Goal: Task Accomplishment & Management: Manage account settings

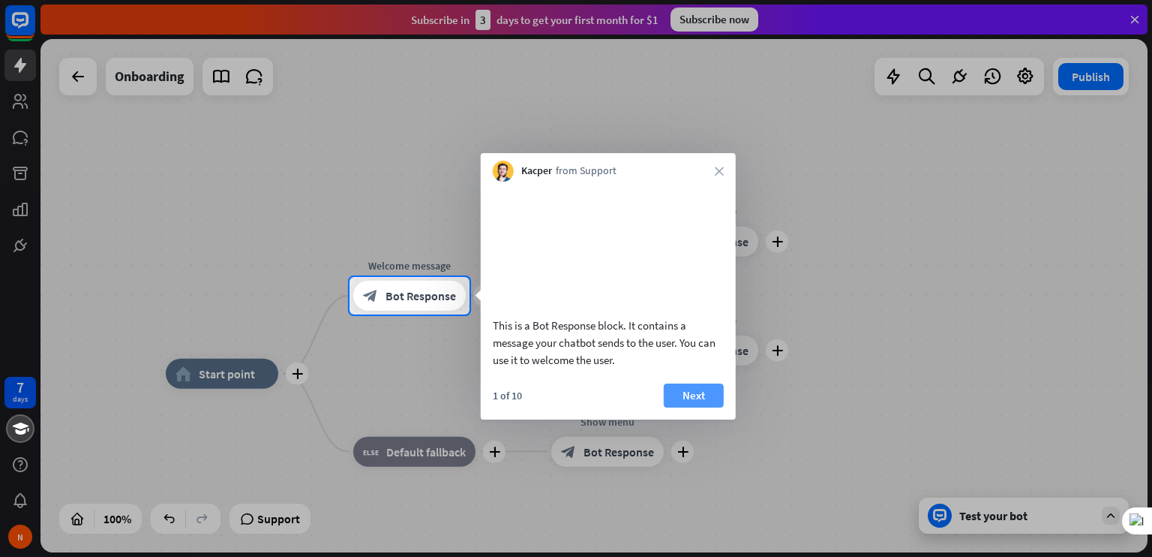
click at [694, 407] on button "Next" at bounding box center [694, 395] width 60 height 24
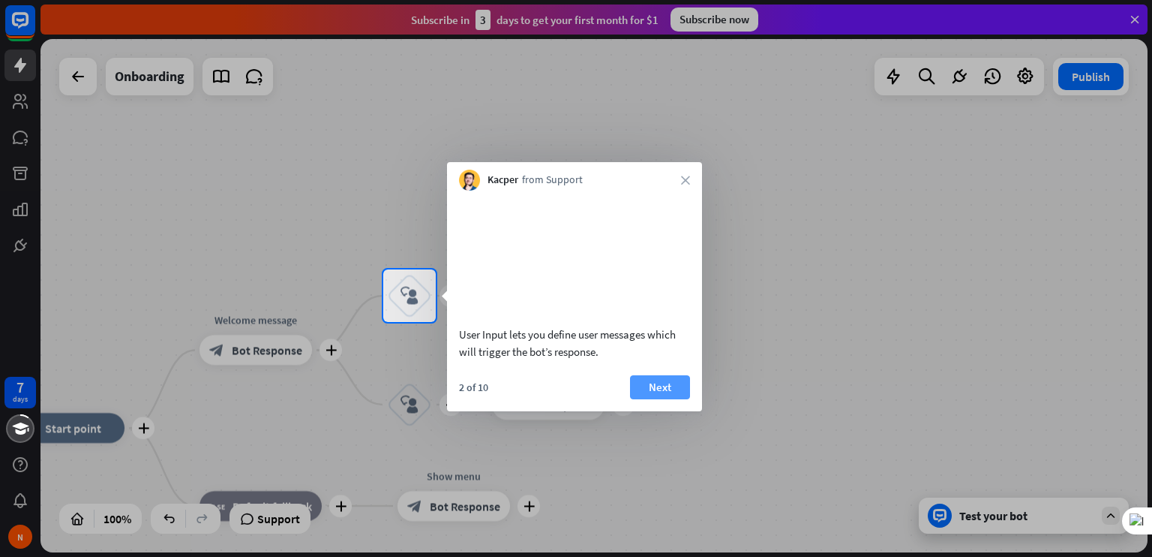
click at [668, 399] on button "Next" at bounding box center [660, 387] width 60 height 24
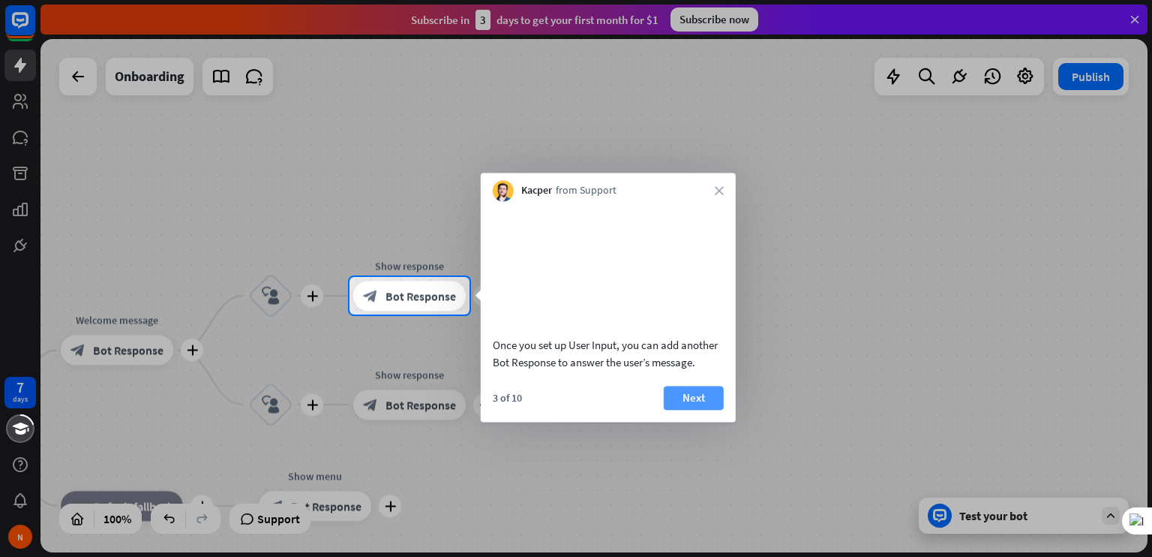
click at [689, 394] on button "Next" at bounding box center [694, 398] width 60 height 24
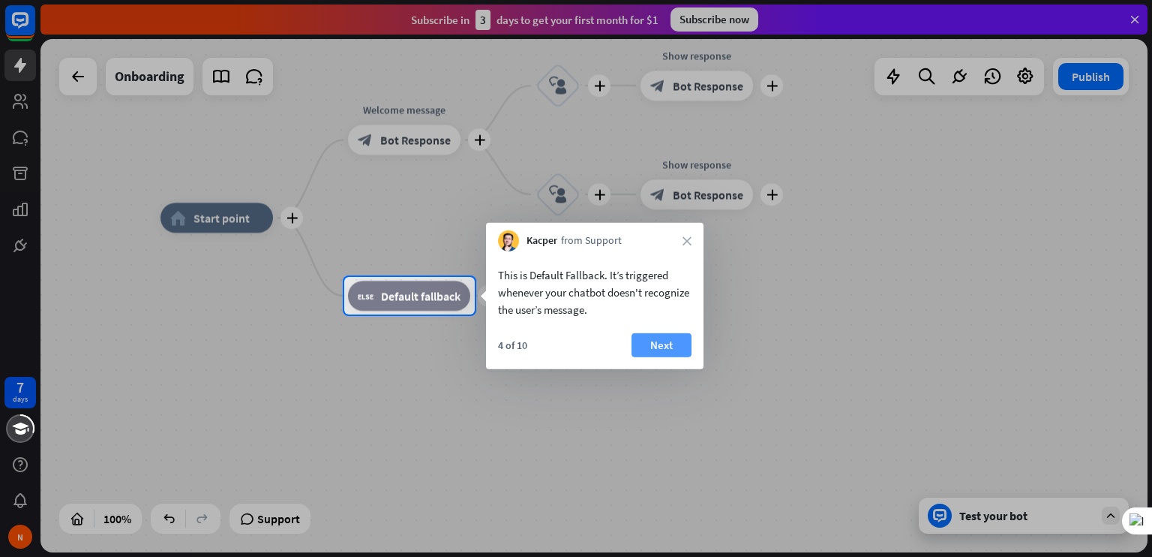
click at [674, 344] on button "Next" at bounding box center [662, 345] width 60 height 24
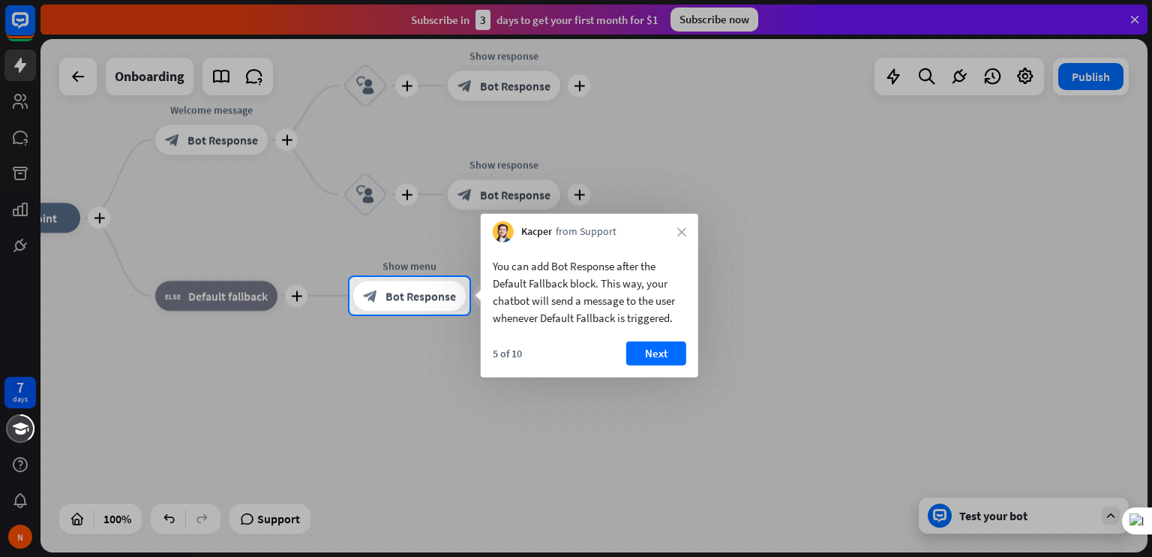
click at [674, 344] on button "Next" at bounding box center [656, 353] width 60 height 24
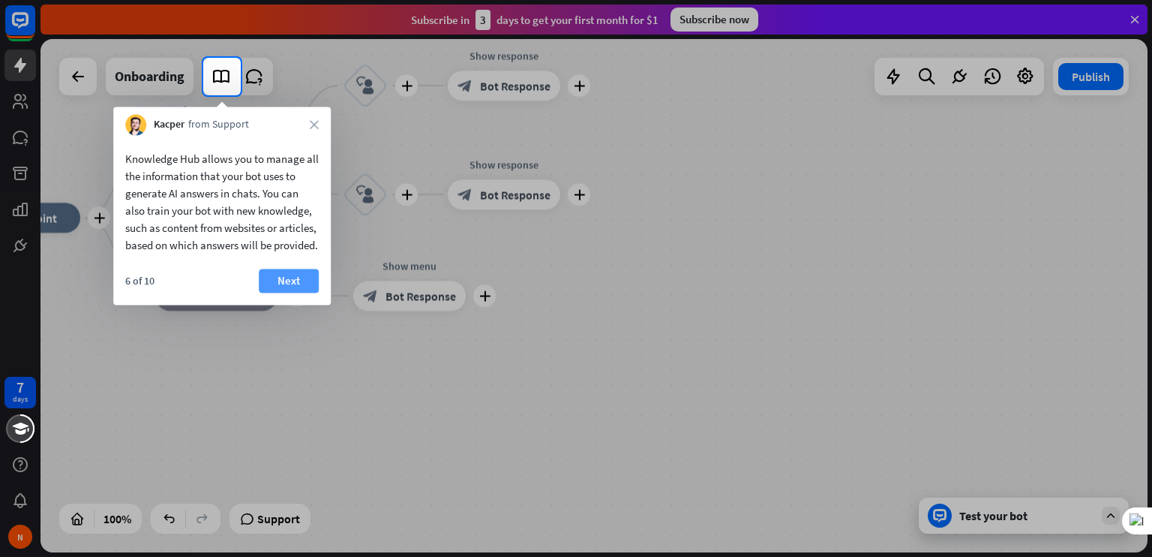
click at [302, 293] on button "Next" at bounding box center [289, 281] width 60 height 24
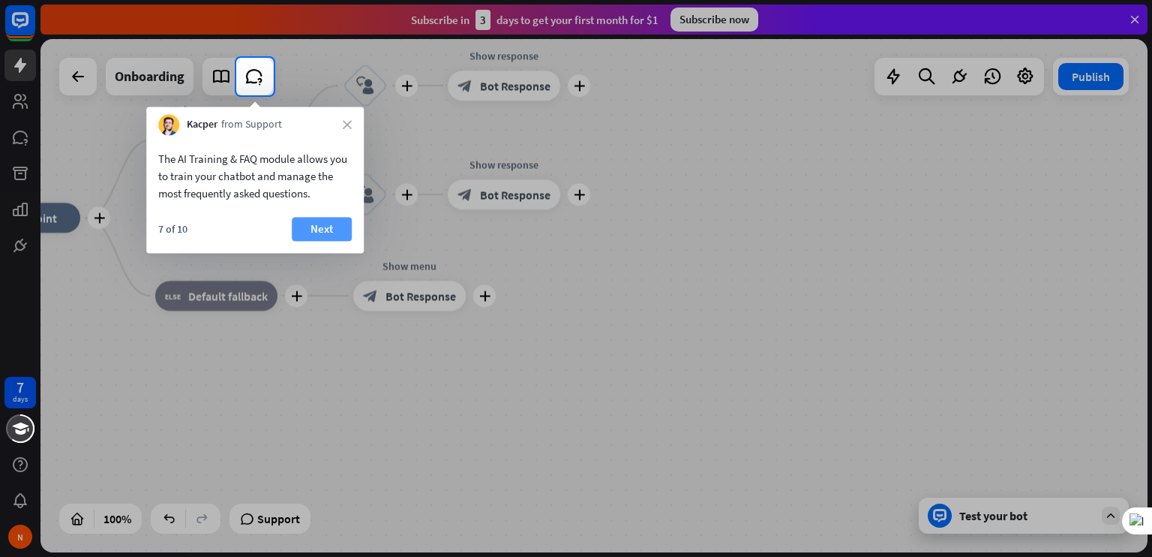
click at [339, 230] on button "Next" at bounding box center [322, 229] width 60 height 24
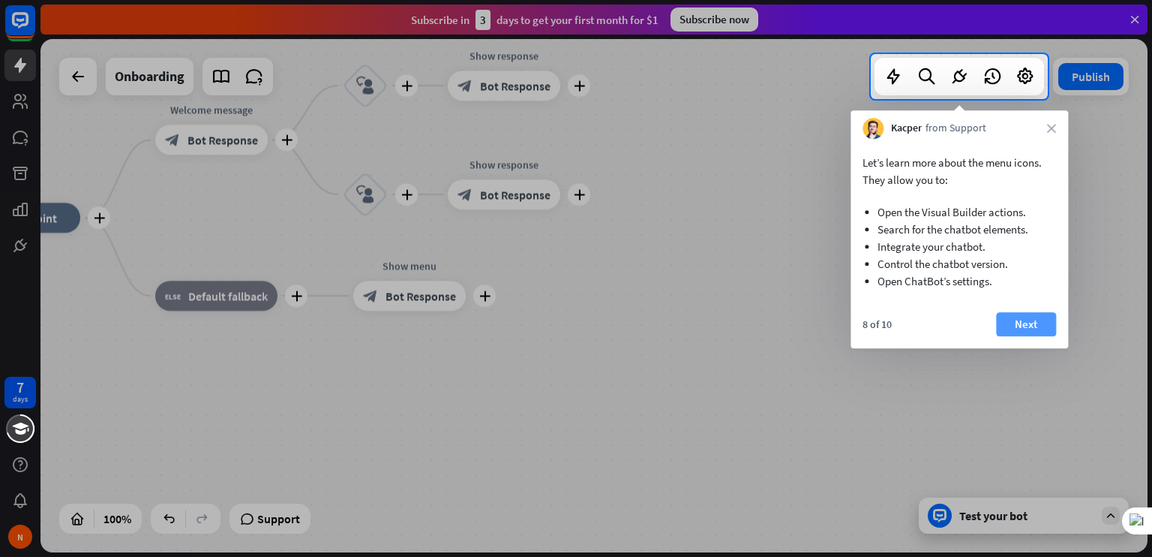
click at [1041, 325] on button "Next" at bounding box center [1026, 324] width 60 height 24
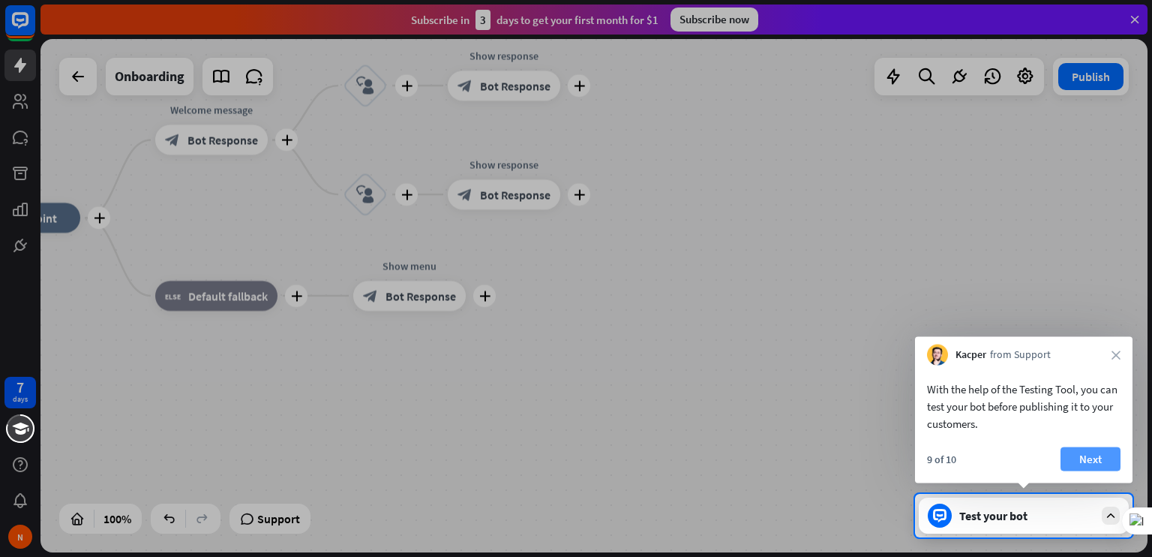
click at [1096, 455] on button "Next" at bounding box center [1091, 459] width 60 height 24
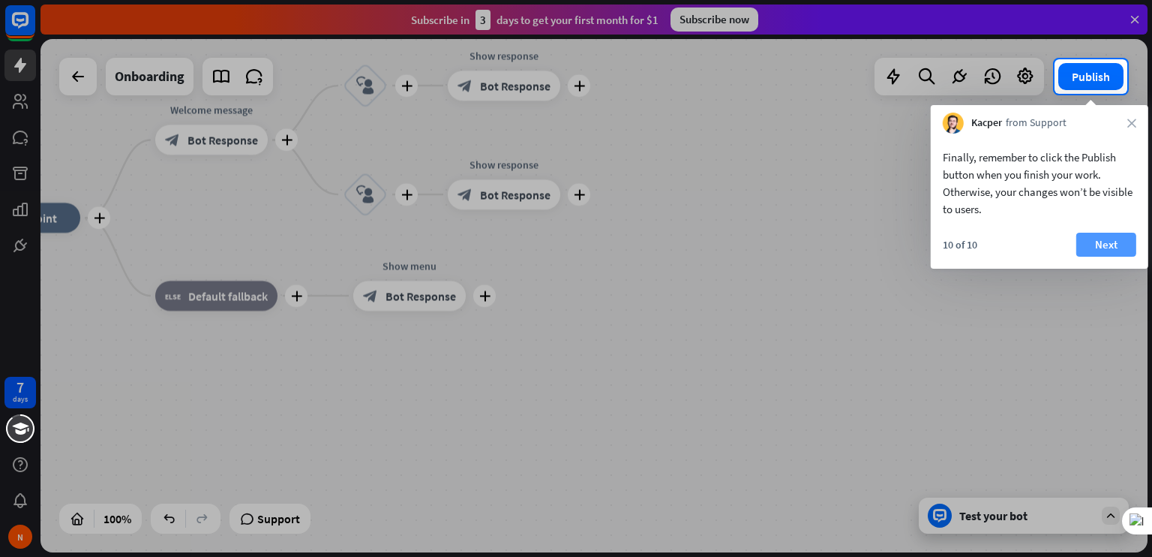
click at [1118, 245] on button "Next" at bounding box center [1106, 245] width 60 height 24
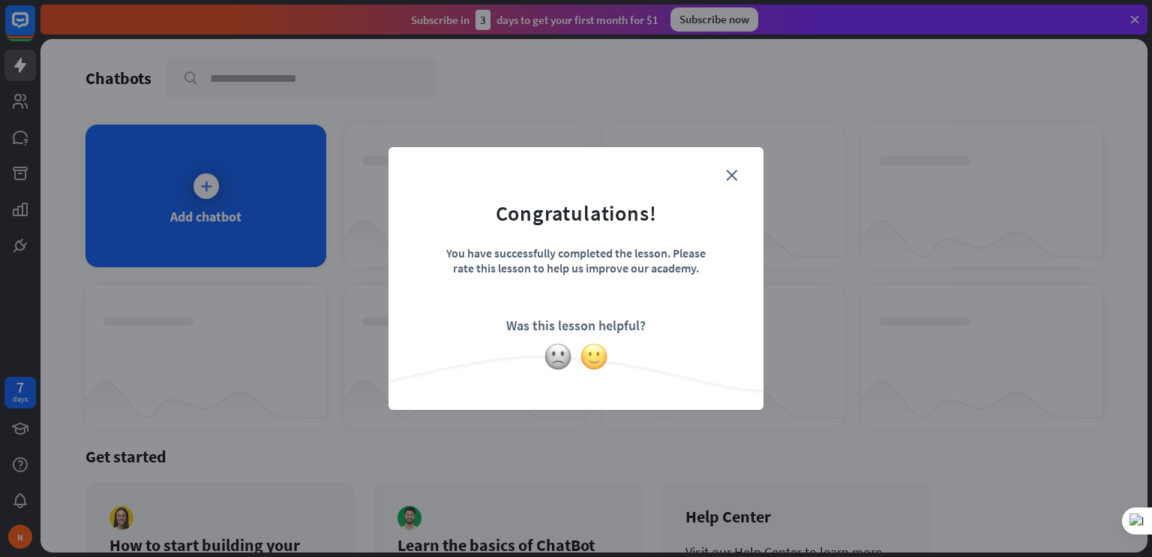
click at [596, 350] on img at bounding box center [594, 356] width 29 height 29
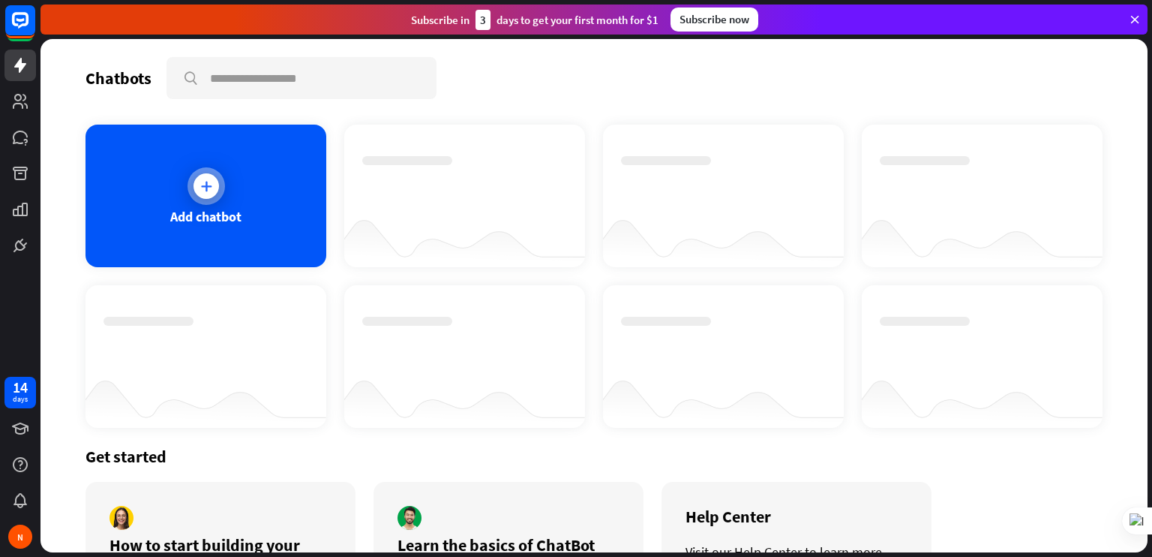
click at [201, 180] on icon at bounding box center [206, 186] width 15 height 15
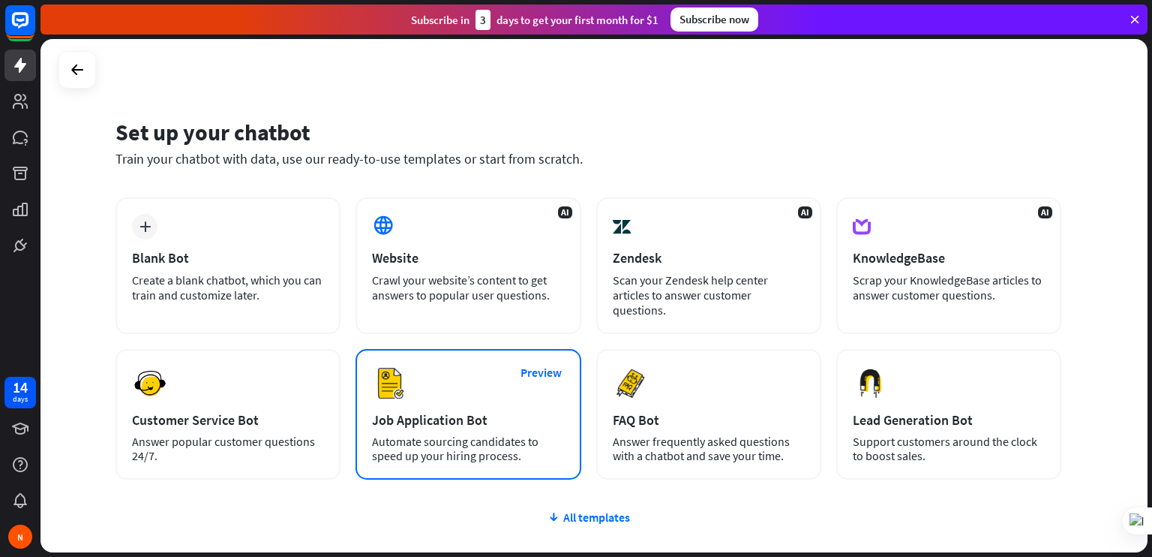
click at [464, 413] on div "Preview Job Application Bot Automate sourcing candidates to speed up your hirin…" at bounding box center [468, 414] width 225 height 131
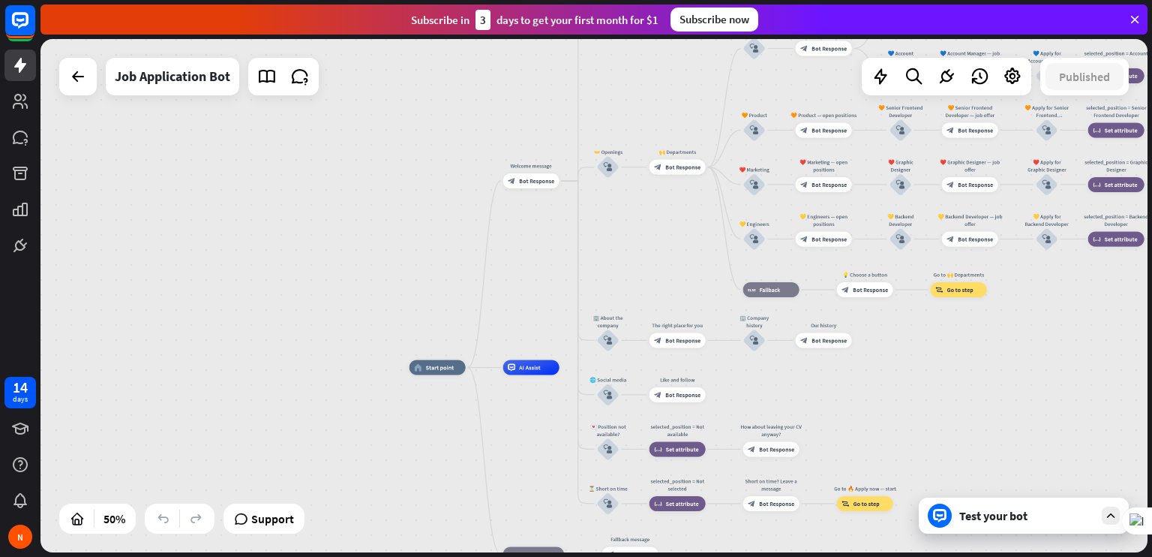
click at [727, 22] on div "Subscribe now" at bounding box center [715, 20] width 88 height 24
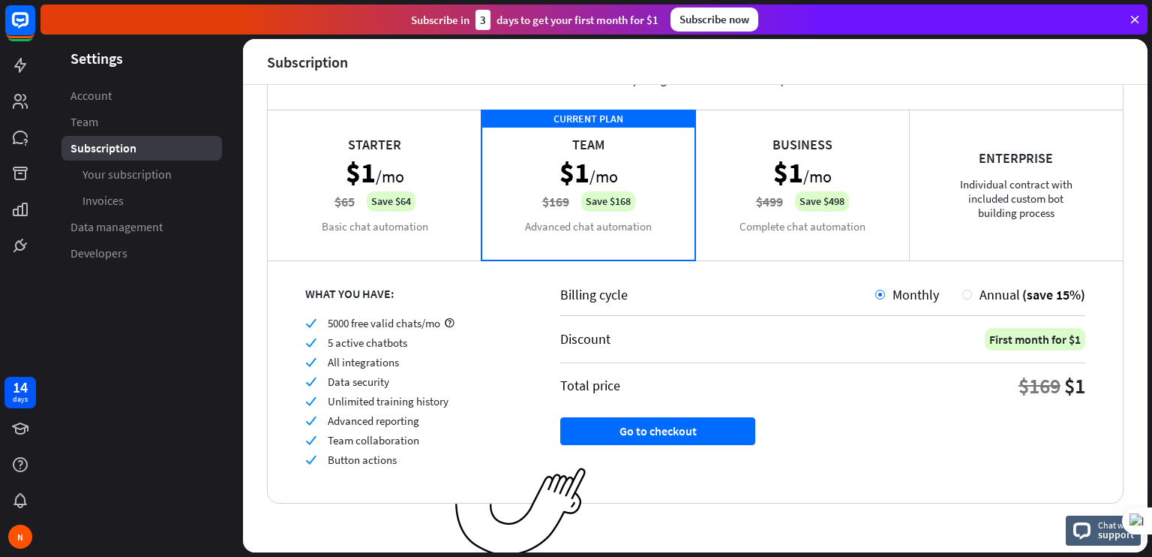
scroll to position [76, 0]
